Goal: Task Accomplishment & Management: Manage account settings

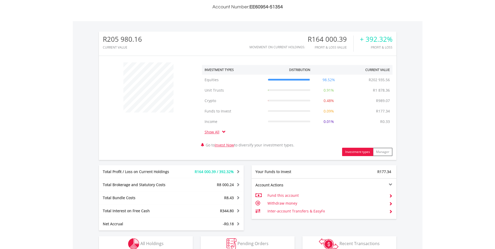
scroll to position [234, 0]
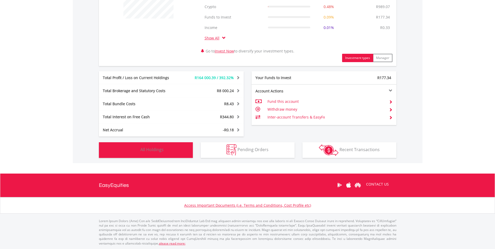
click at [173, 149] on button "Holdings All Holdings" at bounding box center [146, 150] width 94 height 16
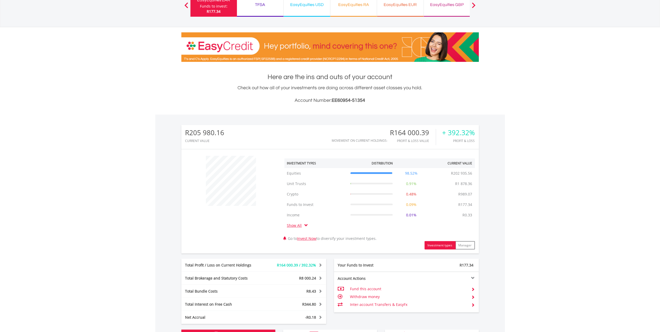
scroll to position [0, 0]
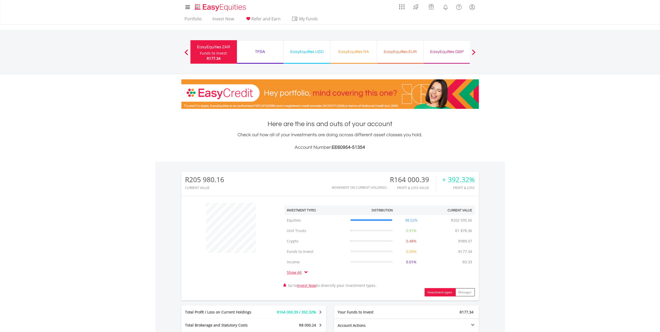
click at [263, 50] on div "TFSA" at bounding box center [260, 51] width 40 height 7
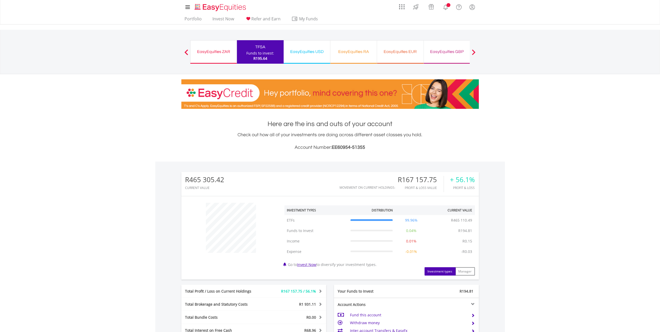
scroll to position [50, 99]
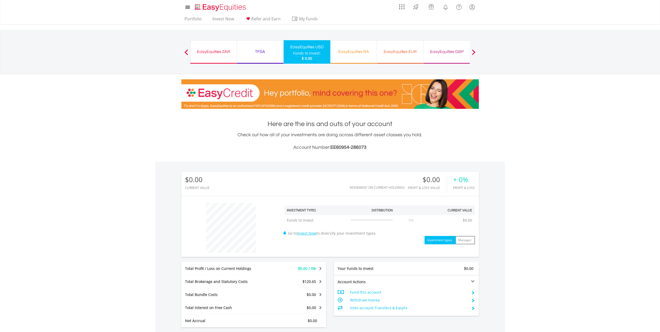
scroll to position [50, 99]
click at [266, 53] on div "TFSA" at bounding box center [260, 51] width 40 height 7
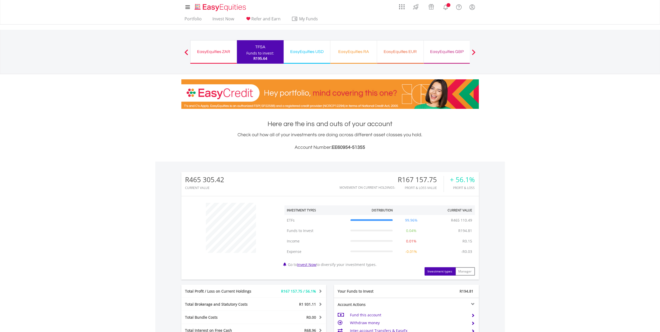
scroll to position [50, 99]
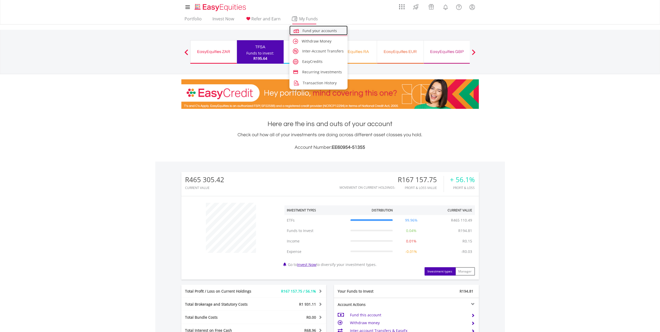
click at [312, 30] on span "Fund your accounts" at bounding box center [320, 30] width 34 height 5
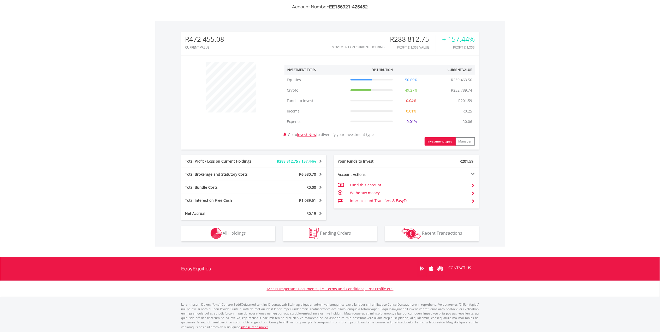
scroll to position [141, 0]
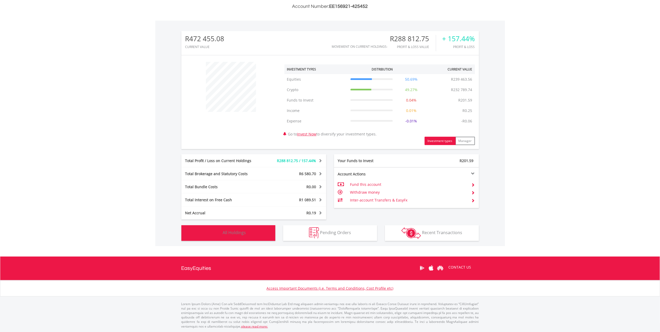
click at [241, 228] on button "Holdings All Holdings" at bounding box center [228, 233] width 94 height 16
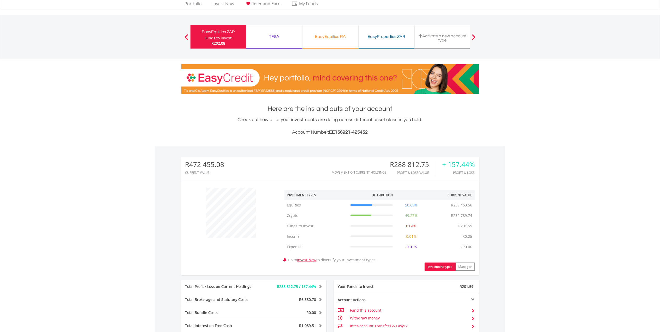
scroll to position [0, 0]
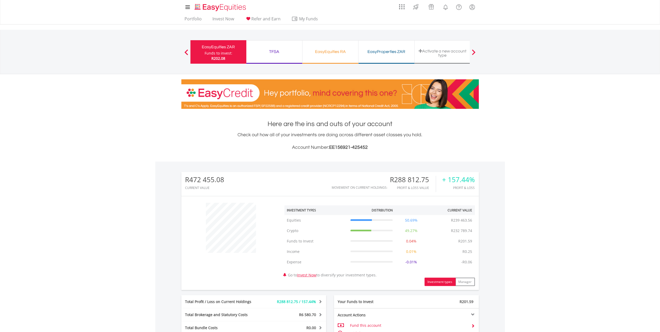
click at [275, 50] on div "TFSA" at bounding box center [274, 51] width 50 height 7
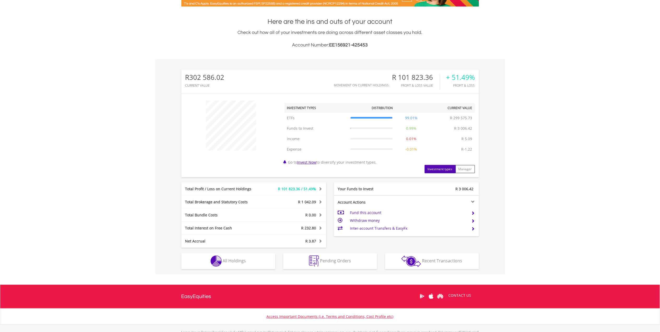
scroll to position [104, 0]
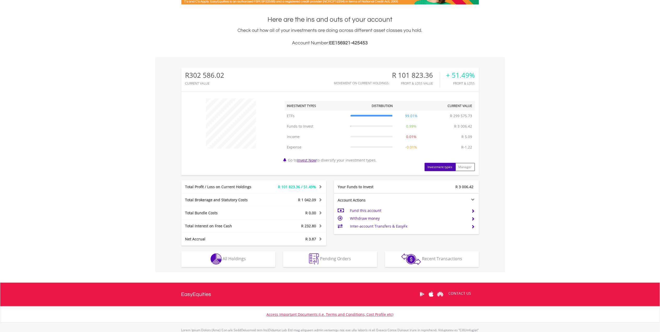
click at [360, 210] on td "Fund this account" at bounding box center [408, 211] width 117 height 8
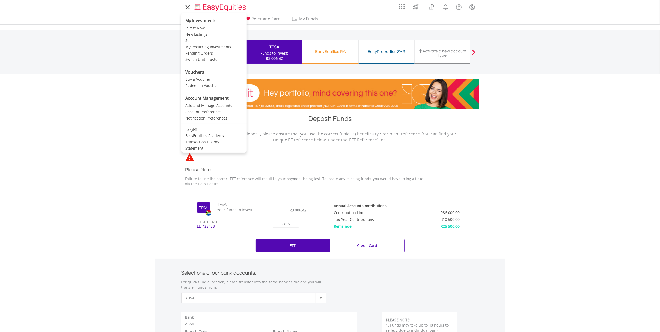
click at [185, 5] on icon at bounding box center [187, 7] width 7 height 7
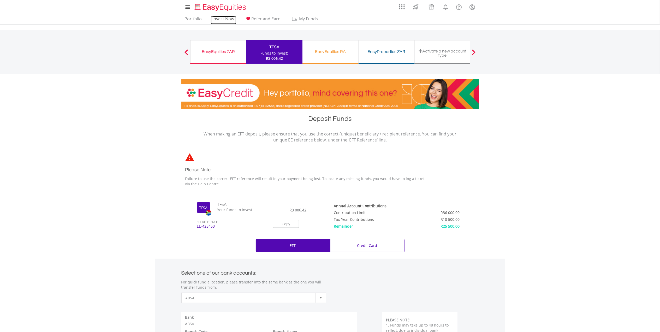
click at [217, 19] on link "Invest Now" at bounding box center [223, 20] width 26 height 8
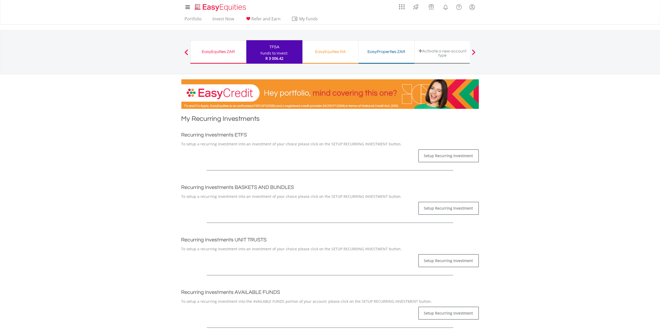
click at [266, 55] on div "Funds to invest:" at bounding box center [274, 53] width 28 height 5
click at [190, 20] on link "Portfolio" at bounding box center [193, 20] width 21 height 8
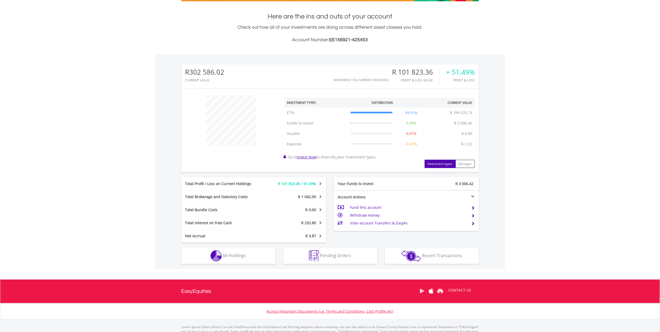
scroll to position [130, 0]
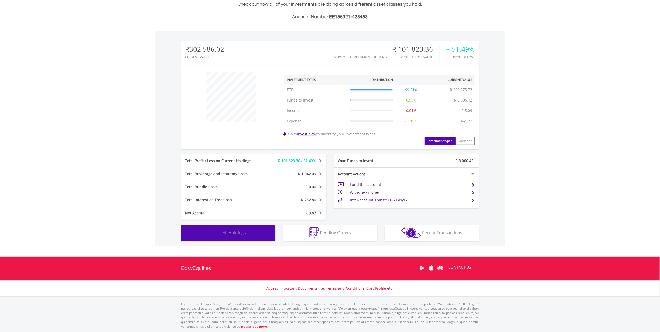
click at [251, 234] on button "Holdings All Holdings" at bounding box center [228, 233] width 94 height 16
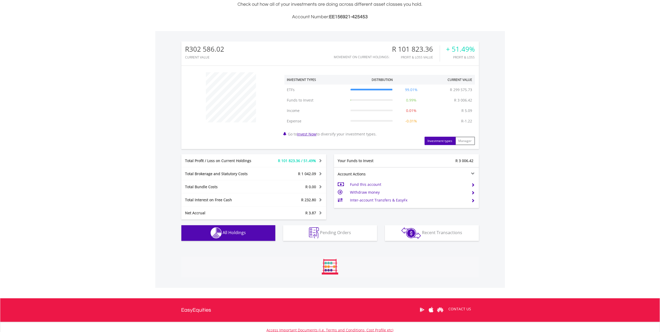
scroll to position [386, 0]
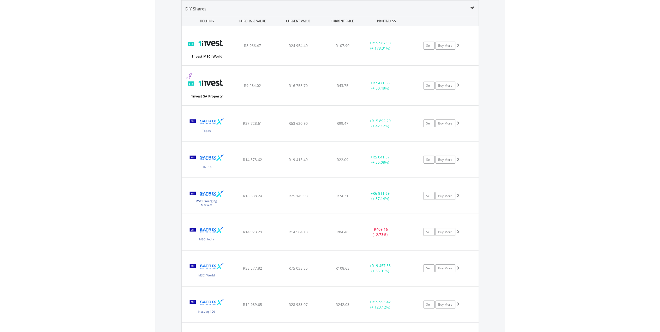
click at [299, 20] on div "CURRENT VALUE" at bounding box center [298, 21] width 45 height 10
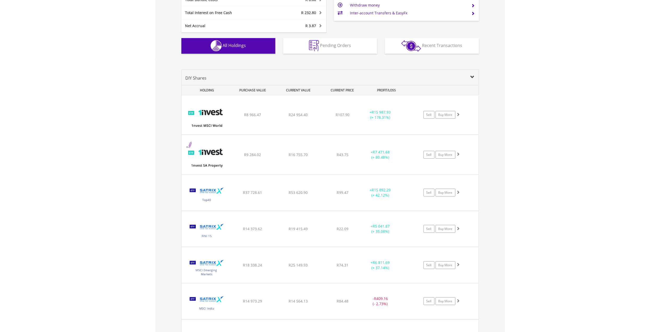
scroll to position [317, 0]
click at [294, 90] on div "CURRENT VALUE" at bounding box center [298, 91] width 45 height 10
click at [265, 89] on div "PURCHASE VALUE" at bounding box center [252, 91] width 45 height 10
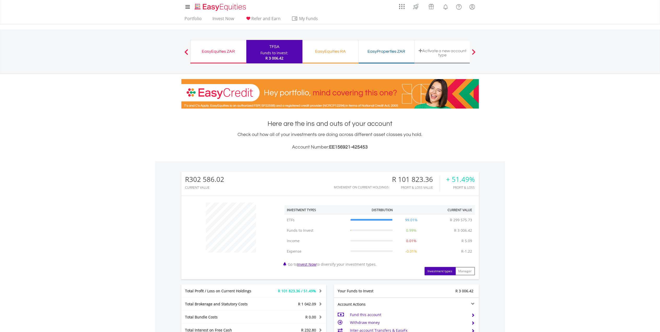
scroll to position [0, 0]
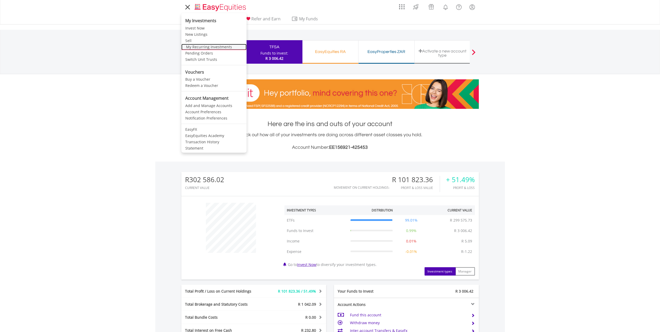
click at [203, 47] on link "My Recurring Investments" at bounding box center [213, 47] width 65 height 6
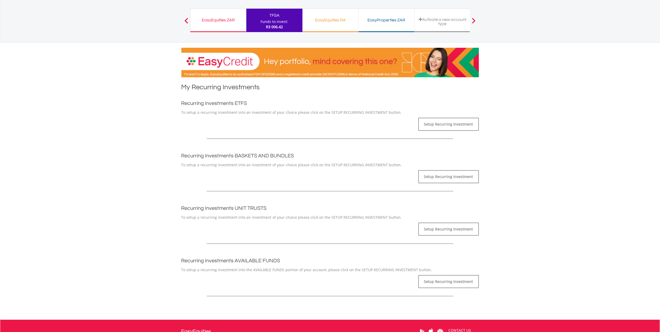
scroll to position [24, 0]
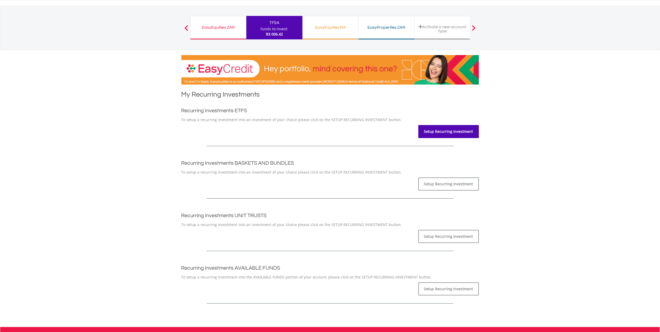
click at [444, 132] on link "Setup Recurring Investment" at bounding box center [448, 131] width 61 height 13
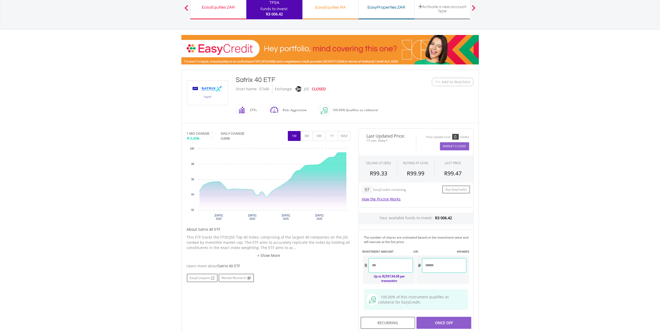
scroll to position [174, 0]
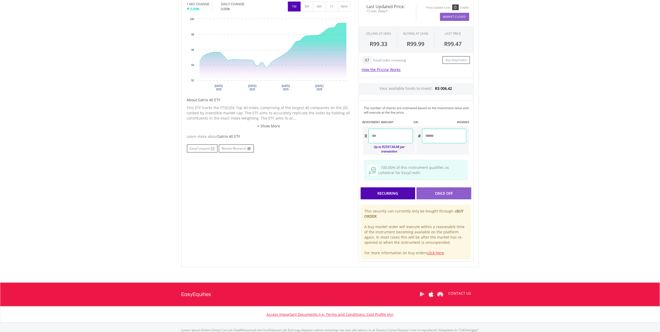
click at [391, 187] on div "Recurring" at bounding box center [387, 193] width 55 height 12
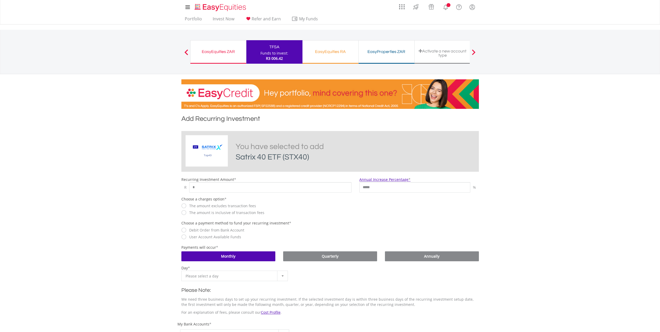
scroll to position [35, 0]
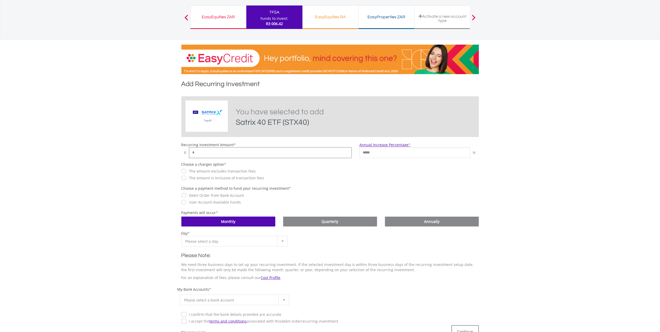
click at [221, 154] on input "*" at bounding box center [270, 152] width 162 height 10
drag, startPoint x: 182, startPoint y: 153, endPoint x: 168, endPoint y: 153, distance: 13.6
click at [168, 153] on body "My Investments Invest Now New Listings Sell My Recurring Investments Pending Or…" at bounding box center [330, 199] width 660 height 468
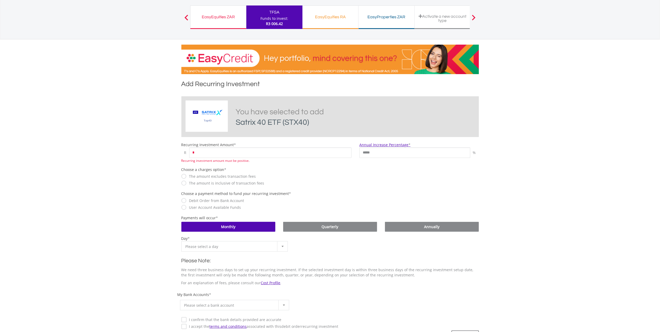
click at [168, 153] on body "My Investments Invest Now New Listings Sell My Recurring Investments Pending Or…" at bounding box center [330, 202] width 660 height 474
drag, startPoint x: 200, startPoint y: 153, endPoint x: 188, endPoint y: 153, distance: 11.7
click at [188, 153] on div "R *" at bounding box center [266, 152] width 170 height 10
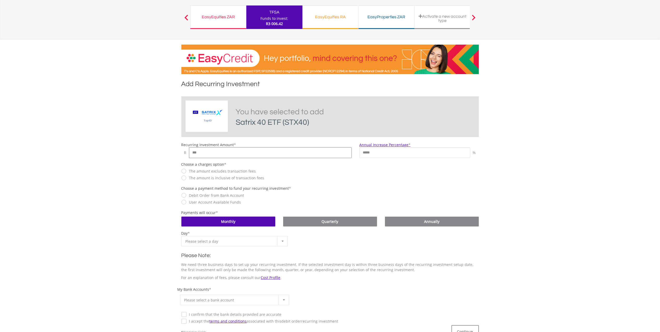
type input "***"
drag, startPoint x: 384, startPoint y: 151, endPoint x: 349, endPoint y: 154, distance: 35.9
click at [349, 154] on div "Recurring Investment Amount * R *** Annual Increase Percentage * ***** %" at bounding box center [329, 150] width 305 height 16
type input "*"
click at [186, 171] on label "The amount excludes transaction fees" at bounding box center [220, 170] width 69 height 5
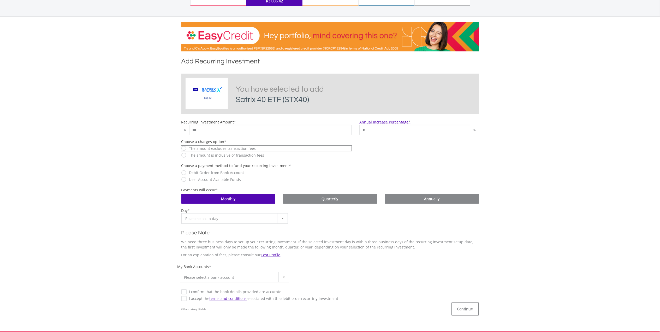
scroll to position [69, 0]
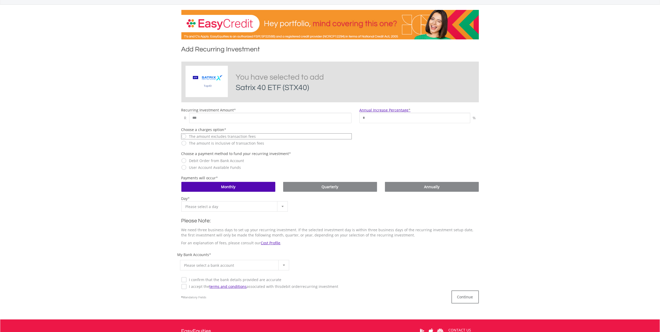
click at [209, 207] on span "Please select a day" at bounding box center [230, 206] width 90 height 10
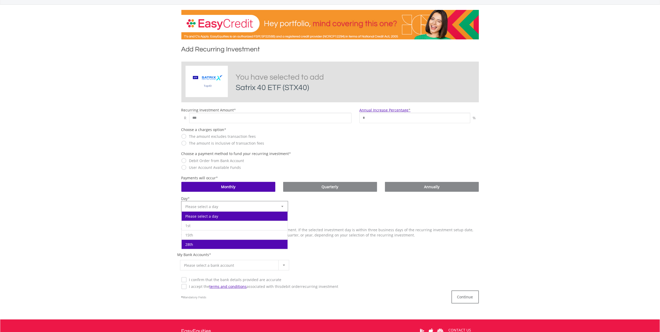
click at [200, 241] on li "28th" at bounding box center [235, 243] width 106 height 9
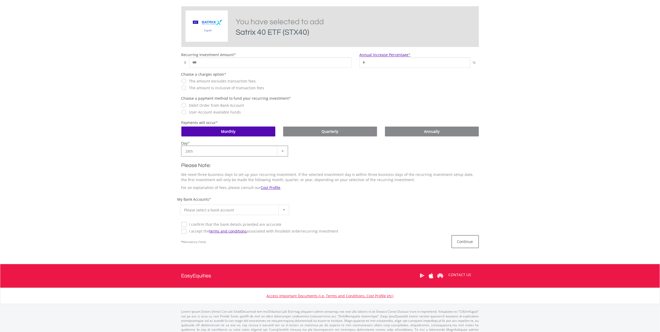
scroll to position [131, 0]
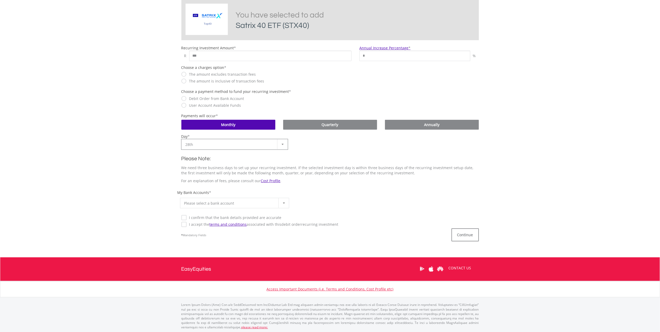
click at [207, 202] on span "Please select a bank account" at bounding box center [230, 203] width 93 height 10
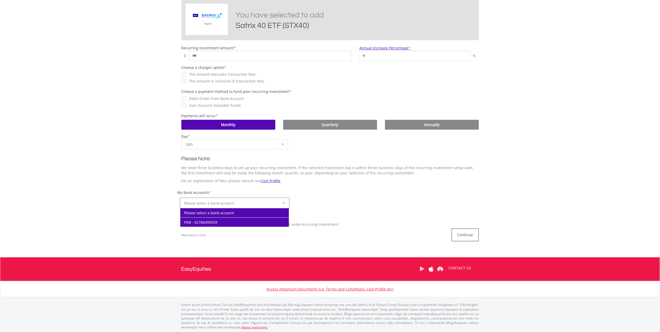
click at [206, 220] on li "FNB - 6276649XXXX" at bounding box center [234, 221] width 109 height 9
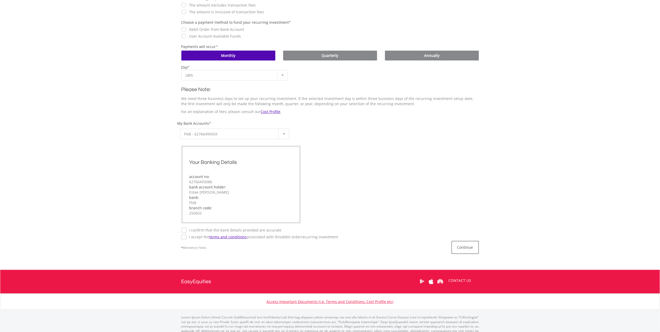
scroll to position [201, 0]
click at [186, 235] on label "I accept the terms and conditions associated with this Debit Order recurring in…" at bounding box center [262, 236] width 152 height 5
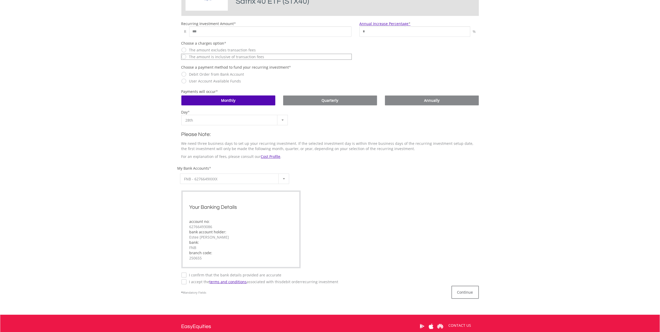
scroll to position [166, 0]
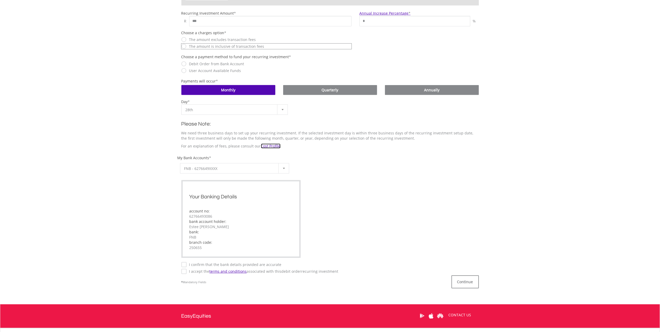
click at [274, 146] on link "Cost Profile" at bounding box center [271, 145] width 20 height 5
click at [470, 279] on button "Continue" at bounding box center [464, 281] width 27 height 13
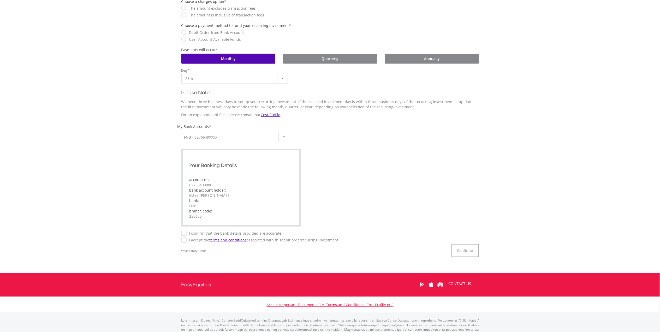
scroll to position [201, 0]
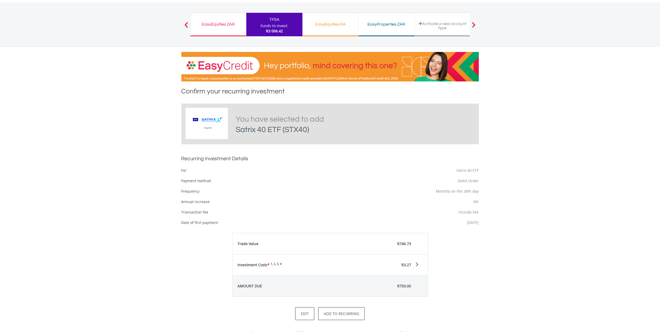
scroll to position [104, 0]
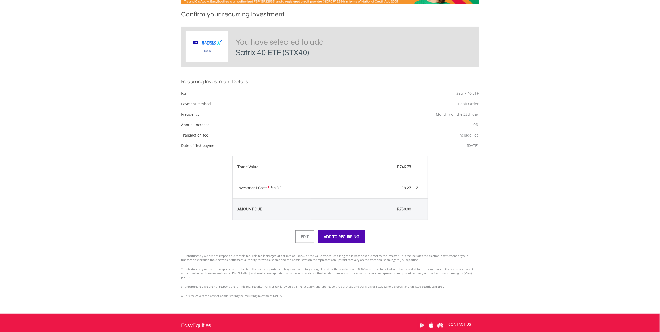
click at [341, 236] on button "ADD TO RECURRING" at bounding box center [341, 236] width 47 height 13
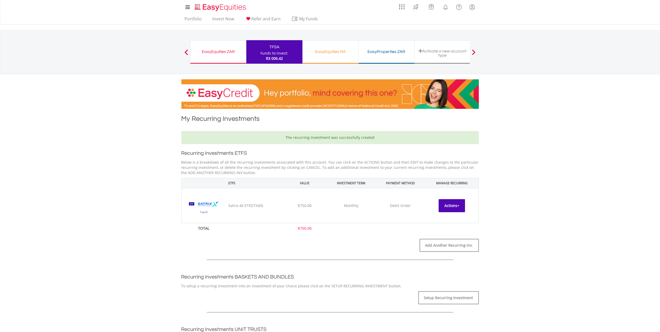
click at [442, 209] on button "Actions" at bounding box center [451, 205] width 26 height 13
click at [447, 217] on link "EDIT" at bounding box center [451, 217] width 26 height 7
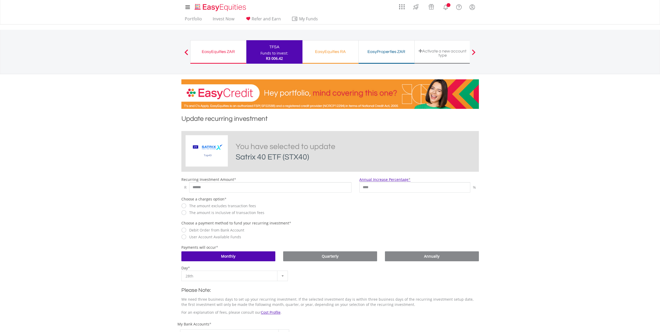
scroll to position [139, 0]
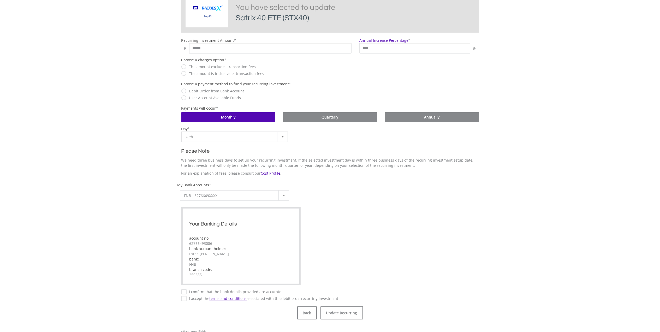
click at [265, 134] on span "28th" at bounding box center [230, 137] width 90 height 10
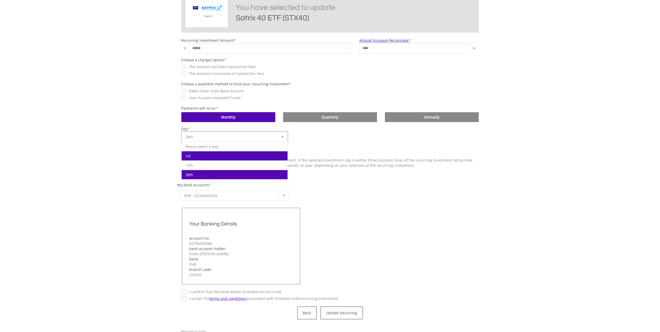
click at [240, 154] on li "1st" at bounding box center [235, 155] width 106 height 9
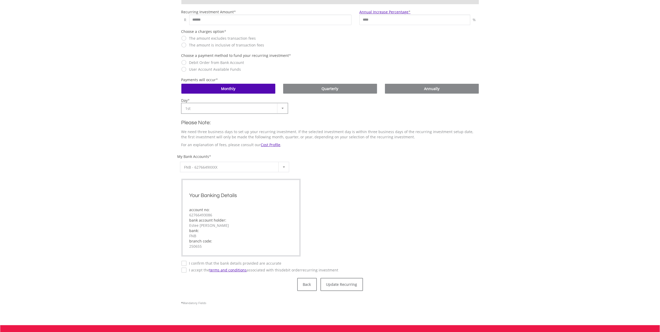
scroll to position [209, 0]
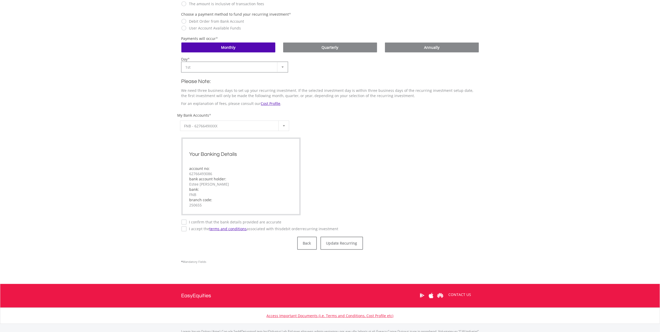
click at [186, 223] on label "I confirm that the bank details provided are accurate" at bounding box center [233, 221] width 95 height 5
click at [186, 229] on label "I accept the terms and conditions associated with this Debit Order recurring in…" at bounding box center [262, 228] width 152 height 5
click at [349, 239] on button "Update Recurring" at bounding box center [341, 243] width 43 height 13
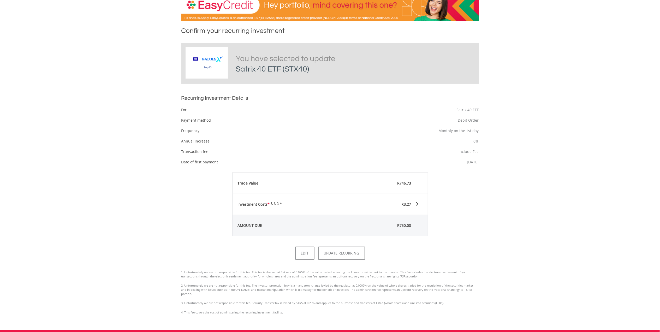
scroll to position [104, 0]
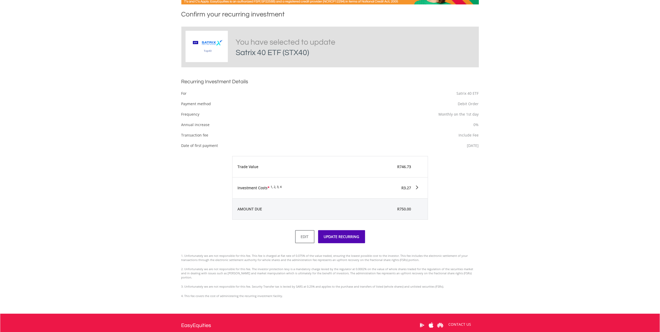
click at [341, 237] on button "UPDATE RECURRING" at bounding box center [341, 236] width 47 height 13
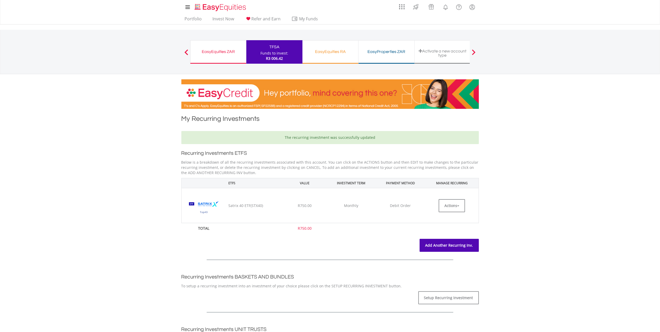
click at [450, 243] on link "Add Another Recurring Inv." at bounding box center [448, 245] width 59 height 13
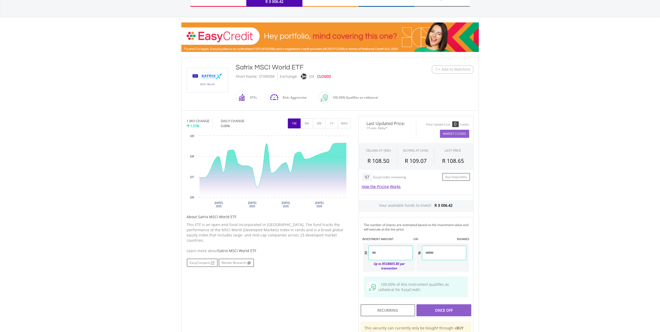
scroll to position [69, 0]
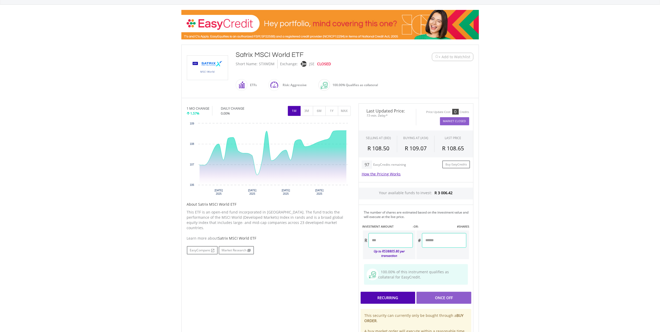
click at [388, 294] on div "Recurring" at bounding box center [387, 298] width 55 height 12
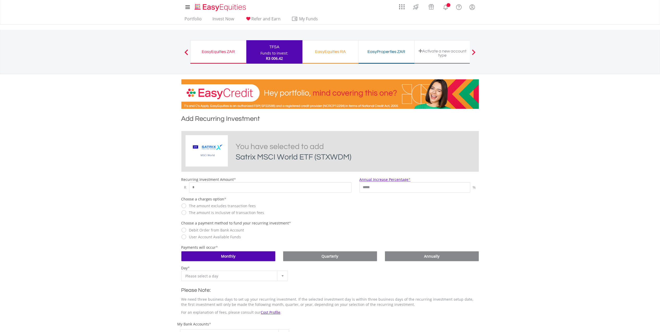
click at [182, 185] on div "R *" at bounding box center [266, 187] width 170 height 10
type input "***"
drag, startPoint x: 390, startPoint y: 187, endPoint x: 337, endPoint y: 186, distance: 53.5
click at [337, 186] on div "Recurring Investment Amount * R *** Annual Increase Percentage * ***** %" at bounding box center [329, 185] width 305 height 16
type input "*"
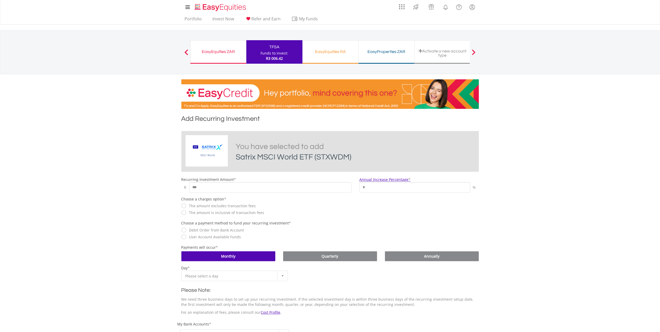
drag, startPoint x: 297, startPoint y: 205, endPoint x: 290, endPoint y: 205, distance: 6.5
click at [297, 205] on div "The amount excludes transaction fees" at bounding box center [266, 205] width 170 height 5
click at [209, 276] on span "Please select a day" at bounding box center [230, 276] width 90 height 10
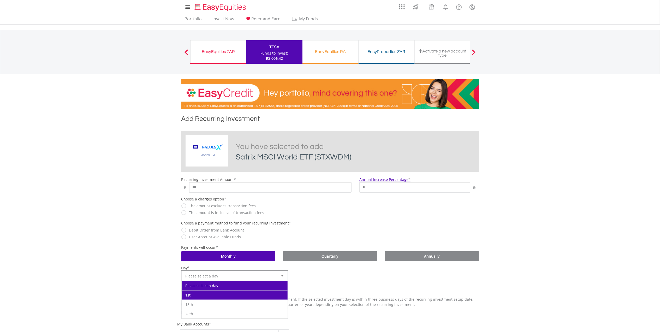
click at [206, 294] on li "1st" at bounding box center [235, 294] width 106 height 9
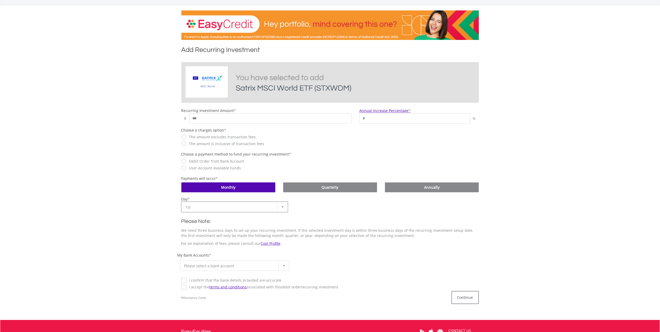
scroll to position [69, 0]
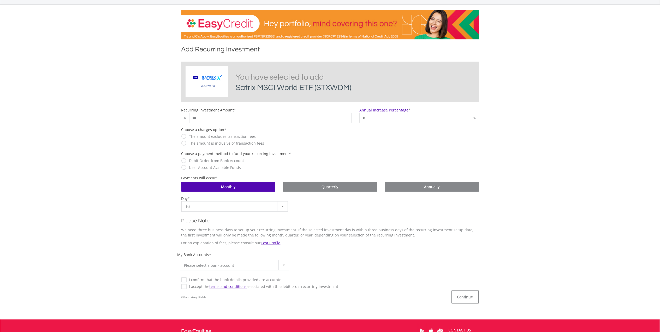
click at [186, 287] on label "I accept the terms and conditions associated with this Debit Order recurring in…" at bounding box center [262, 286] width 152 height 5
click at [201, 263] on span "Please select a bank account" at bounding box center [230, 265] width 93 height 10
click at [204, 285] on li "FNB - 6276649XXXX" at bounding box center [234, 283] width 109 height 9
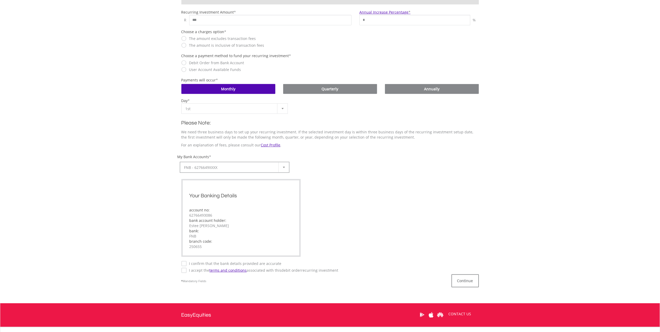
scroll to position [174, 0]
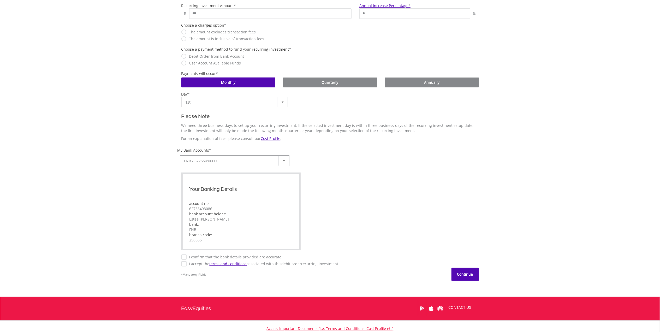
click at [463, 273] on button "Continue" at bounding box center [464, 274] width 27 height 13
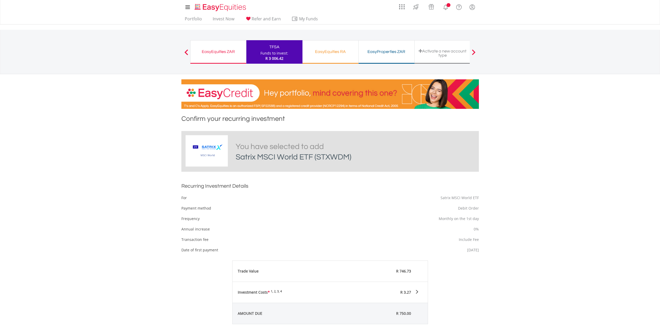
scroll to position [158, 0]
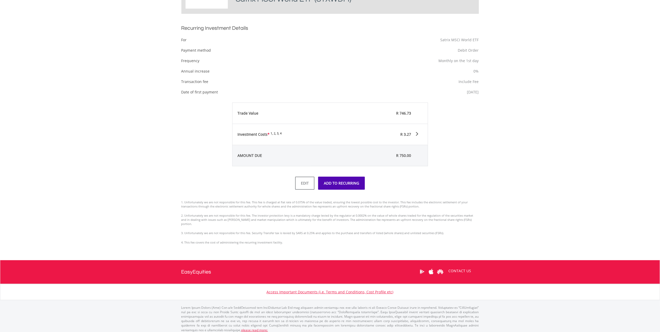
click at [344, 183] on button "ADD TO RECURRING" at bounding box center [341, 183] width 47 height 13
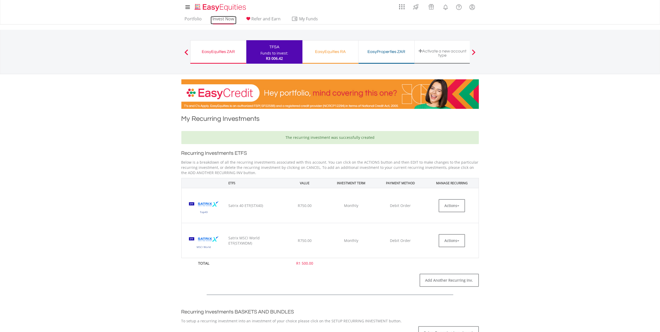
click at [226, 21] on link "Invest Now" at bounding box center [223, 20] width 26 height 8
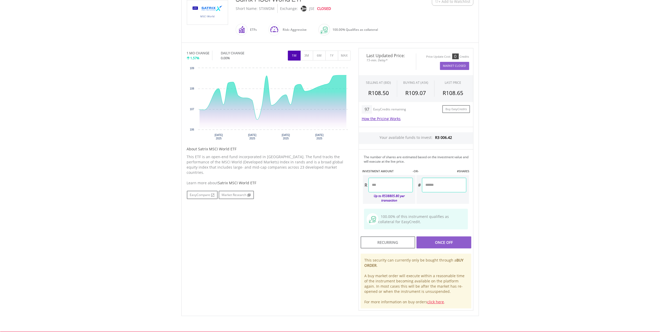
scroll to position [139, 0]
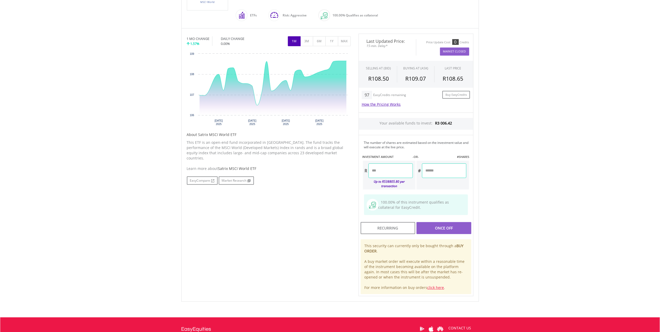
click at [378, 166] on input "number" at bounding box center [390, 170] width 44 height 15
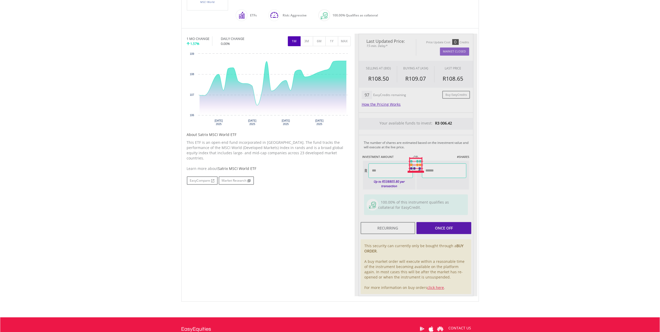
click at [549, 199] on body "My Investments Invest Now New Listings Sell My Recurring Investments Pending Or…" at bounding box center [330, 129] width 660 height 536
type input "*******"
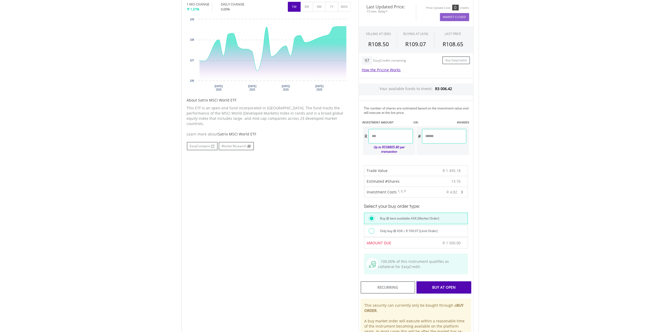
scroll to position [174, 0]
click at [389, 228] on label "Only buy @ ASK ≤ R 109.07 (Limit Order)" at bounding box center [407, 231] width 61 height 6
click at [382, 215] on label "Buy @ best available ASK (Market Order)" at bounding box center [408, 218] width 62 height 6
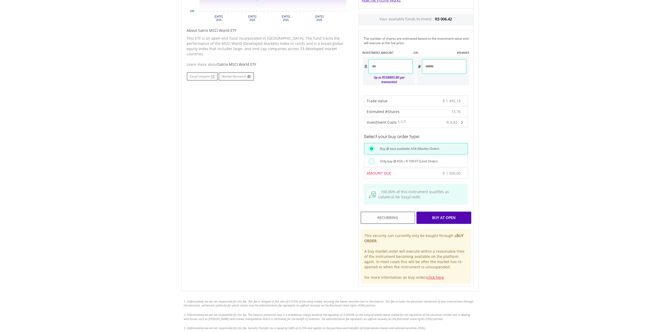
scroll to position [243, 0]
click at [438, 215] on div "Buy At Open" at bounding box center [443, 217] width 55 height 12
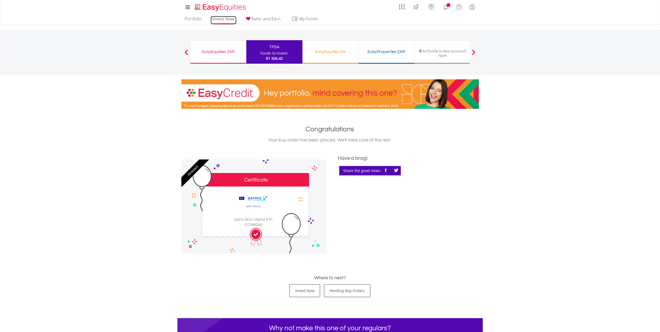
click at [221, 18] on link "Invest Now" at bounding box center [223, 20] width 26 height 8
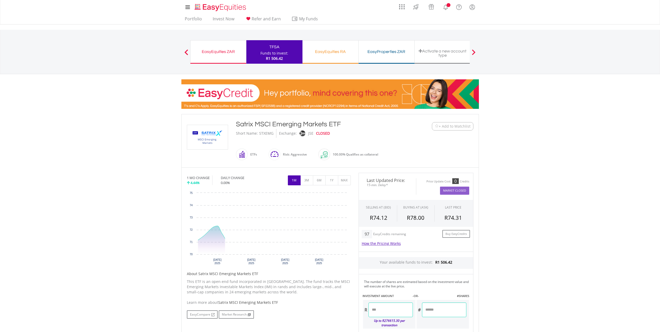
scroll to position [35, 0]
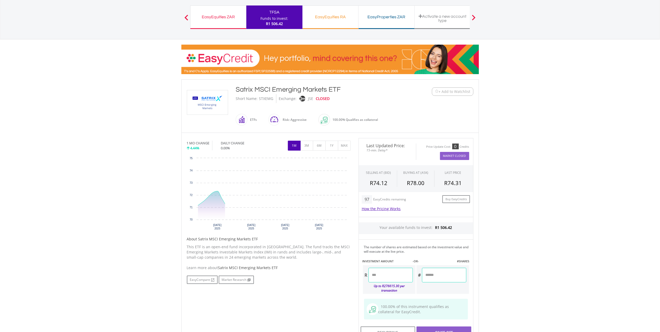
click at [387, 278] on input "number" at bounding box center [390, 275] width 44 height 15
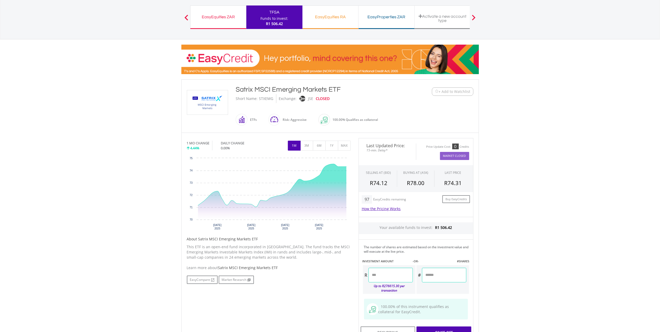
type input "****"
type input "*******"
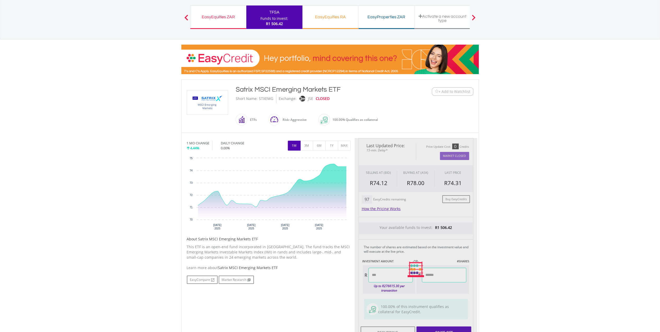
scroll to position [104, 0]
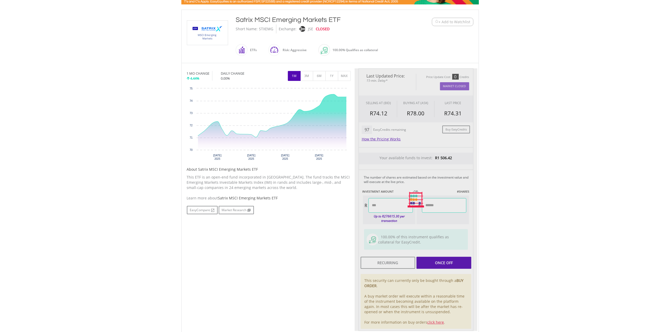
type input "******"
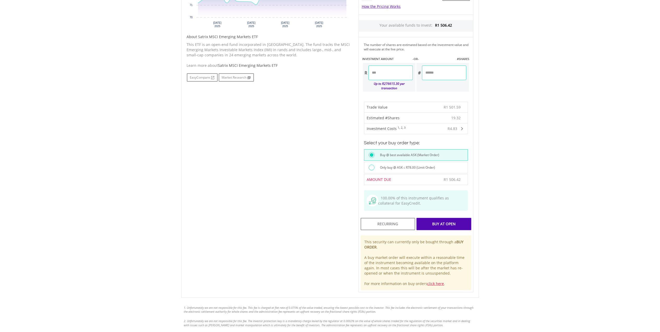
scroll to position [243, 0]
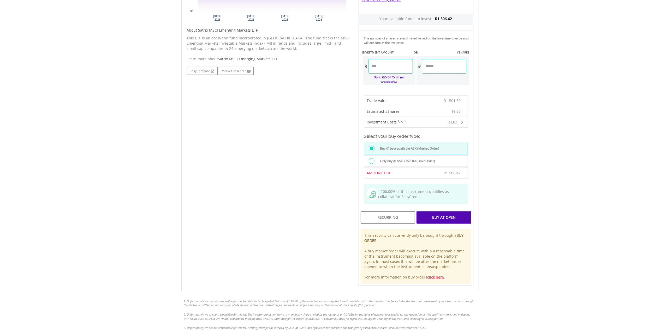
click at [439, 211] on div "Buy At Open" at bounding box center [443, 217] width 55 height 12
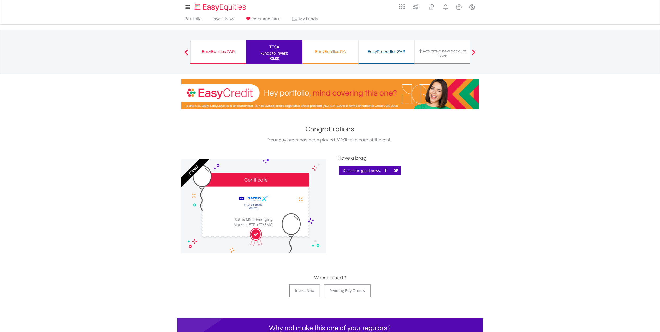
click at [323, 53] on div "EasyEquities RA" at bounding box center [330, 51] width 50 height 7
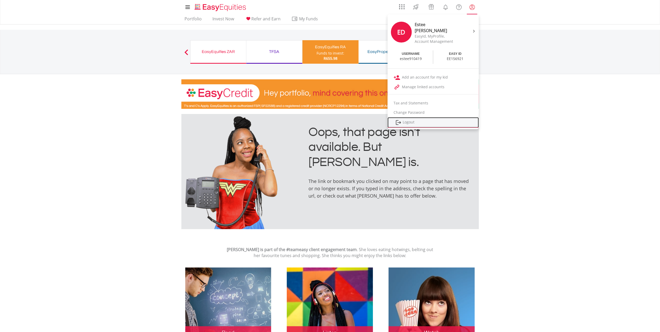
click at [407, 120] on link "Logout" at bounding box center [432, 122] width 91 height 11
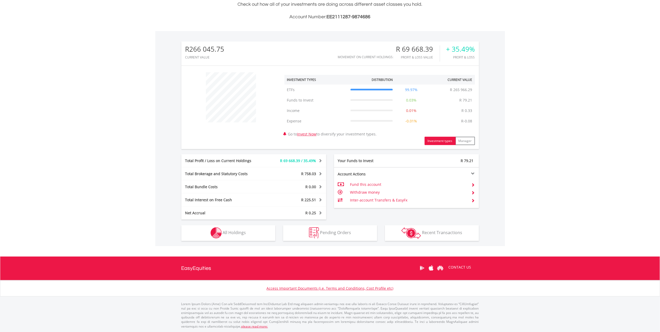
scroll to position [50, 99]
click at [248, 231] on button "Holdings All Holdings" at bounding box center [228, 233] width 94 height 16
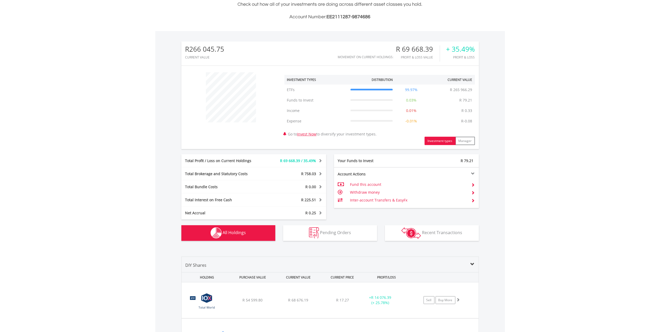
scroll to position [340, 0]
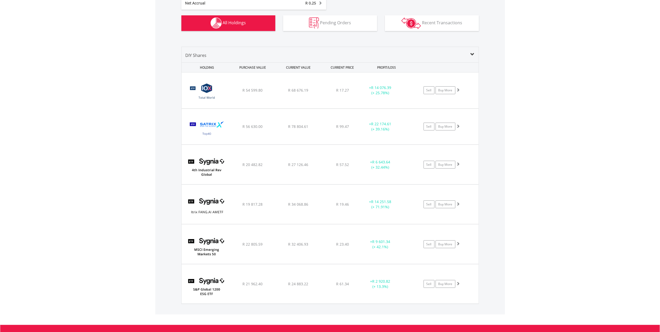
click at [297, 67] on div "CURRENT VALUE" at bounding box center [298, 68] width 45 height 10
click at [446, 89] on link "Buy More" at bounding box center [445, 90] width 20 height 8
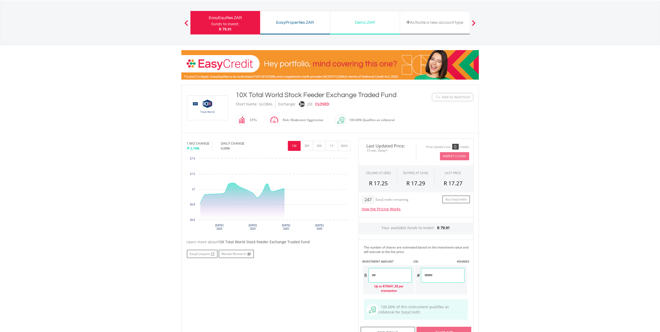
scroll to position [69, 0]
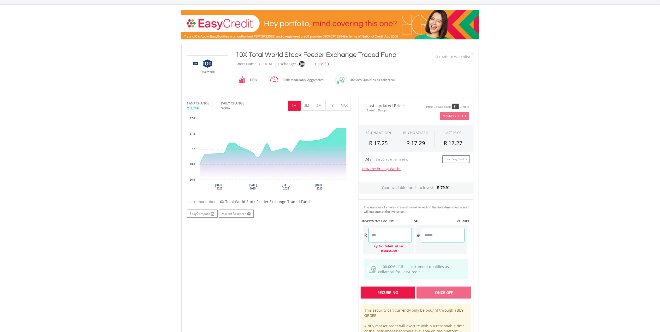
click at [391, 290] on div "Recurring" at bounding box center [387, 292] width 55 height 12
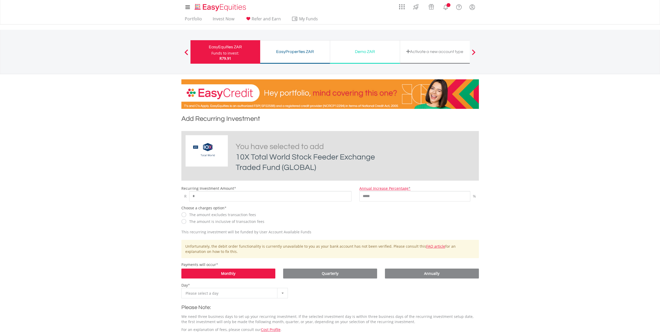
click at [226, 194] on input "*" at bounding box center [270, 196] width 162 height 10
drag, startPoint x: 220, startPoint y: 196, endPoint x: 172, endPoint y: 199, distance: 48.1
click at [172, 199] on body "My Investments Invest Now New Listings Sell My Recurring Investments Pending Or…" at bounding box center [330, 227] width 660 height 454
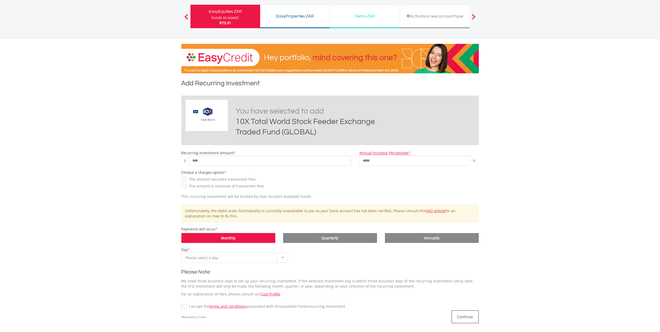
scroll to position [104, 0]
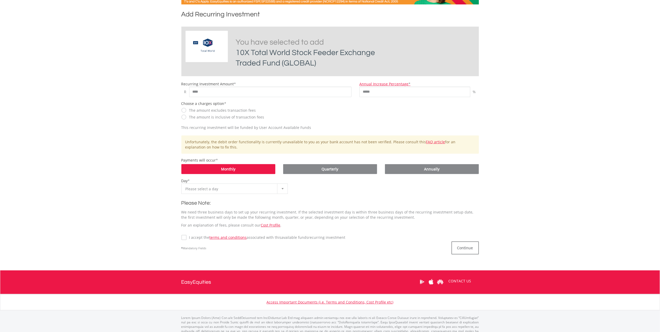
type input "****"
drag, startPoint x: 373, startPoint y: 93, endPoint x: 332, endPoint y: 93, distance: 40.9
click at [332, 93] on div "Recurring Investment Amount * R **** Annual Increase Percentage * ***** %" at bounding box center [329, 89] width 305 height 16
type input "*"
click at [129, 145] on body "My Investments Invest Now New Listings Sell My Recurring Investments Pending Or…" at bounding box center [330, 123] width 660 height 454
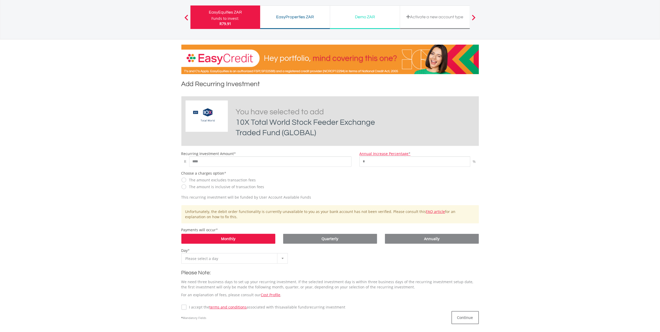
scroll to position [0, 0]
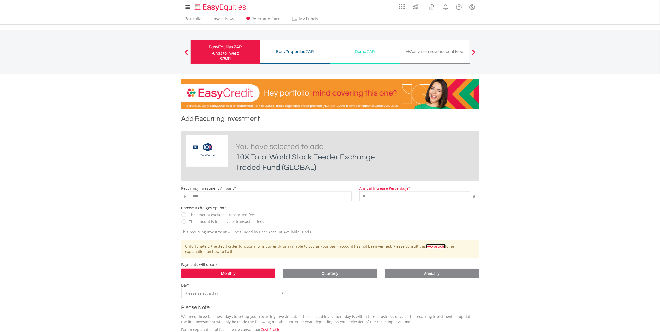
click at [426, 246] on link "FAQ article" at bounding box center [435, 246] width 19 height 5
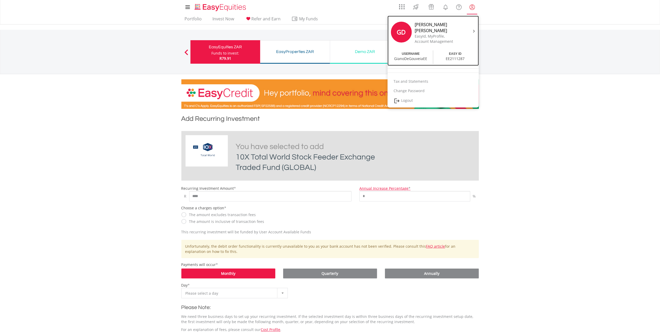
click at [458, 39] on div "Account Management" at bounding box center [437, 41] width 44 height 5
